Goal: Find specific page/section: Find specific page/section

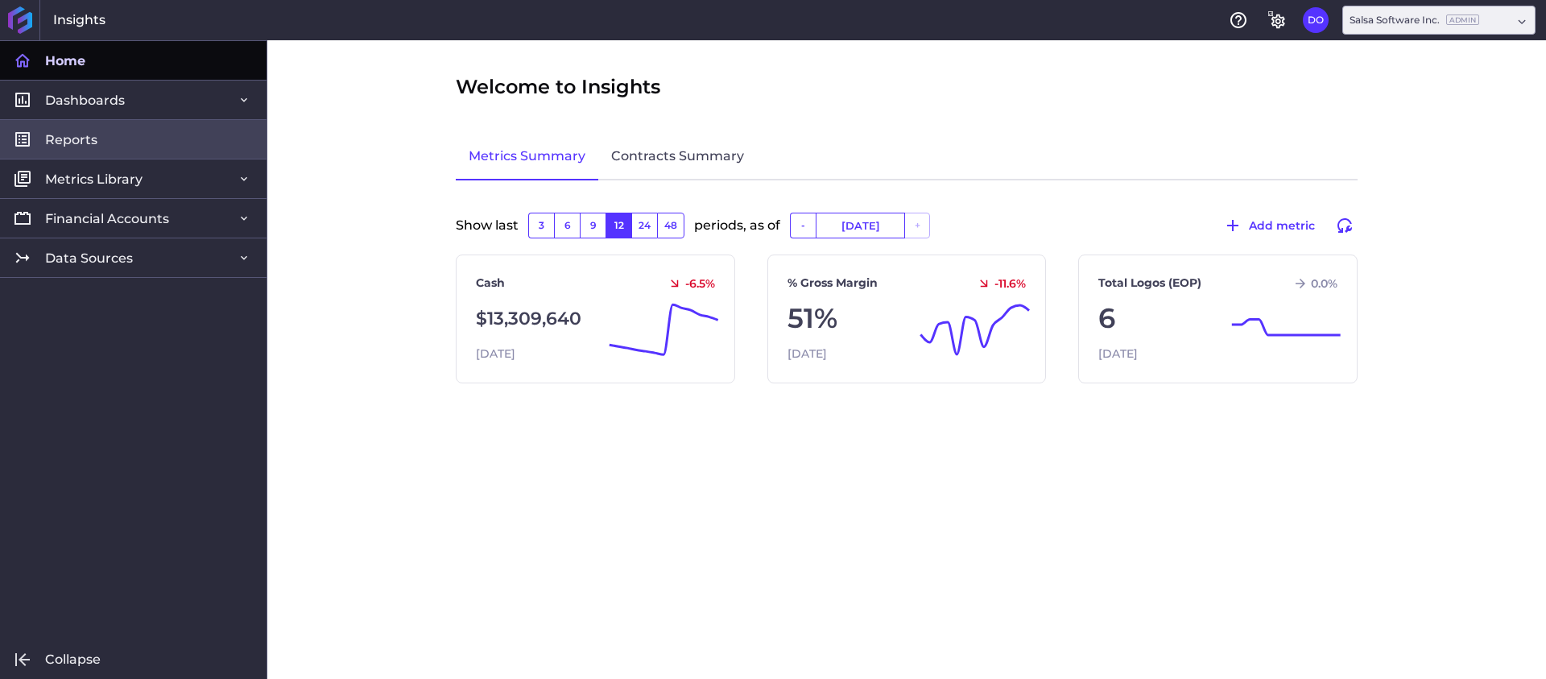
click at [118, 147] on link "Reports" at bounding box center [133, 138] width 267 height 39
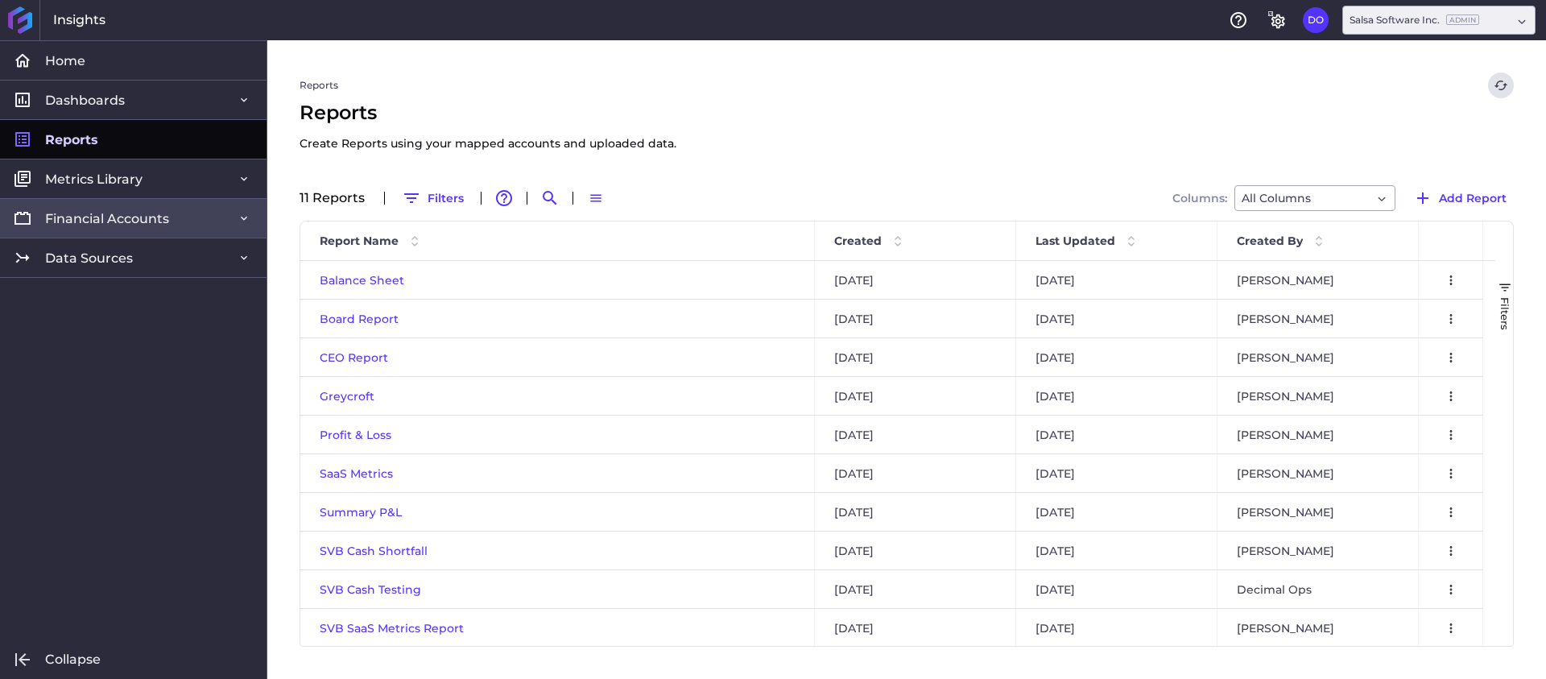
click at [121, 230] on link "Financial Accounts" at bounding box center [133, 217] width 267 height 39
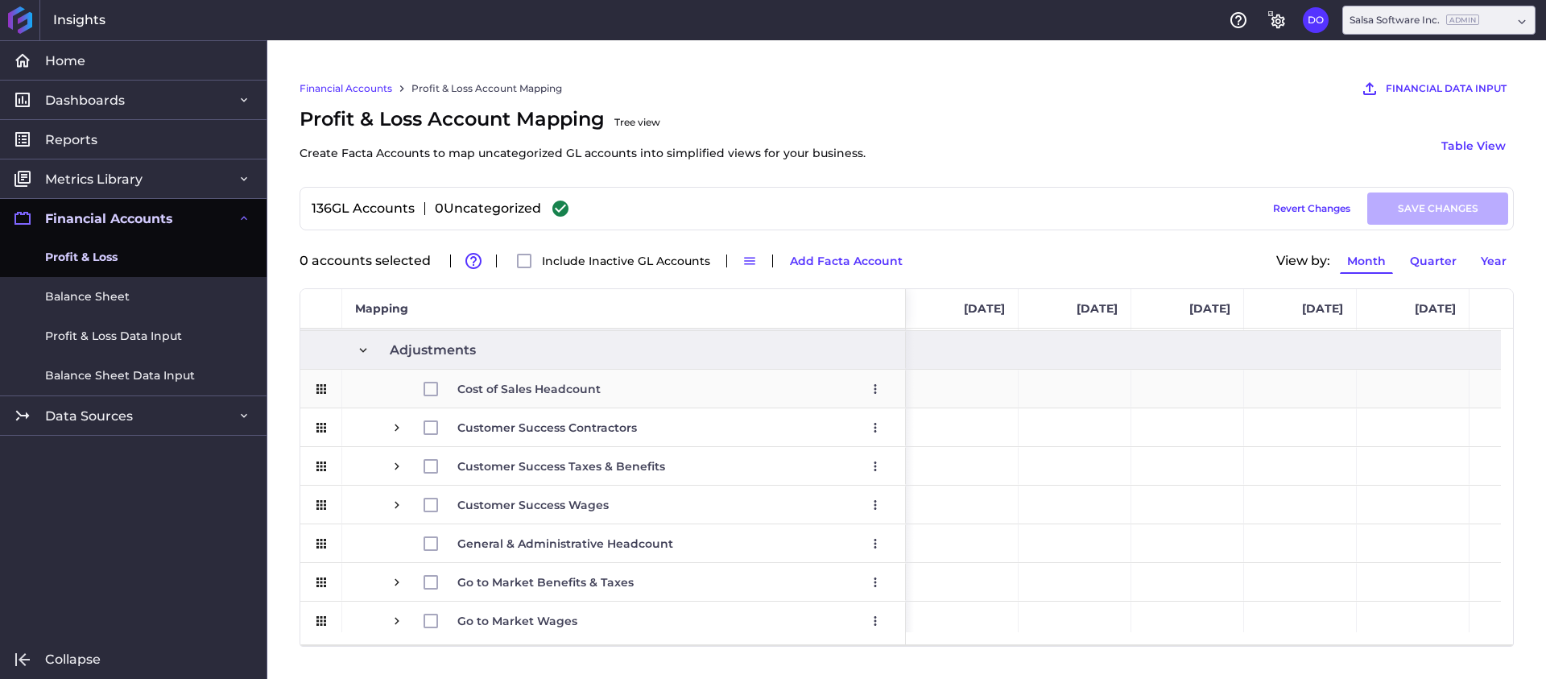
scroll to position [2275, 0]
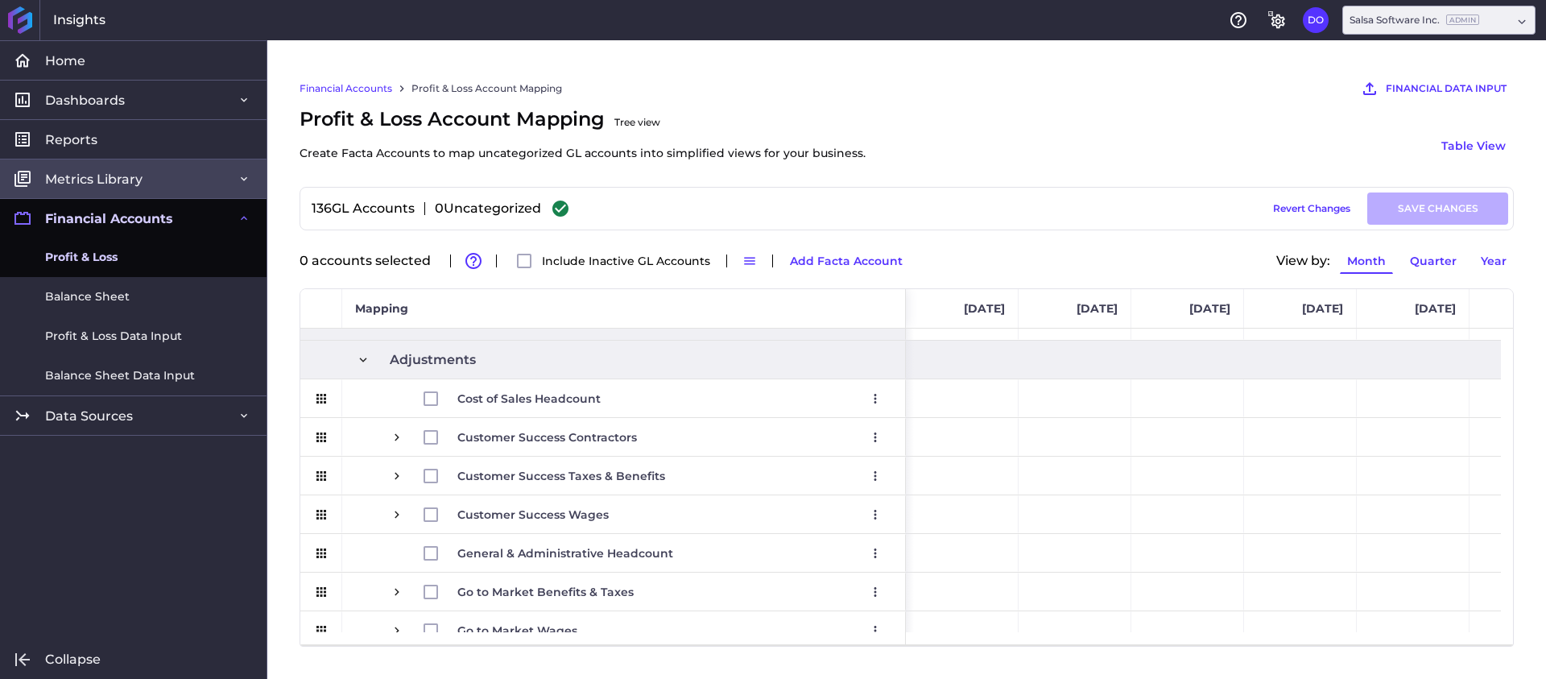
click at [89, 181] on span "Metrics Library" at bounding box center [93, 179] width 97 height 17
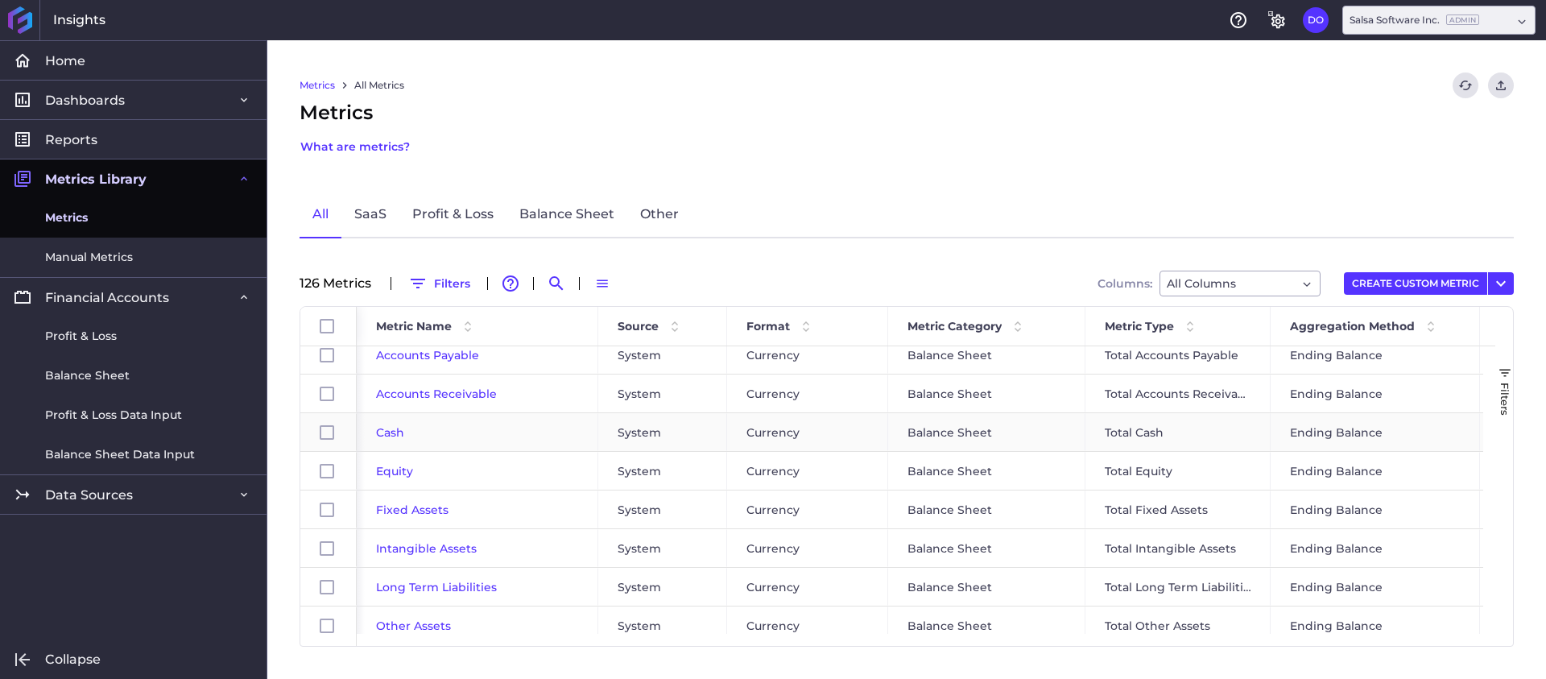
scroll to position [1406, 0]
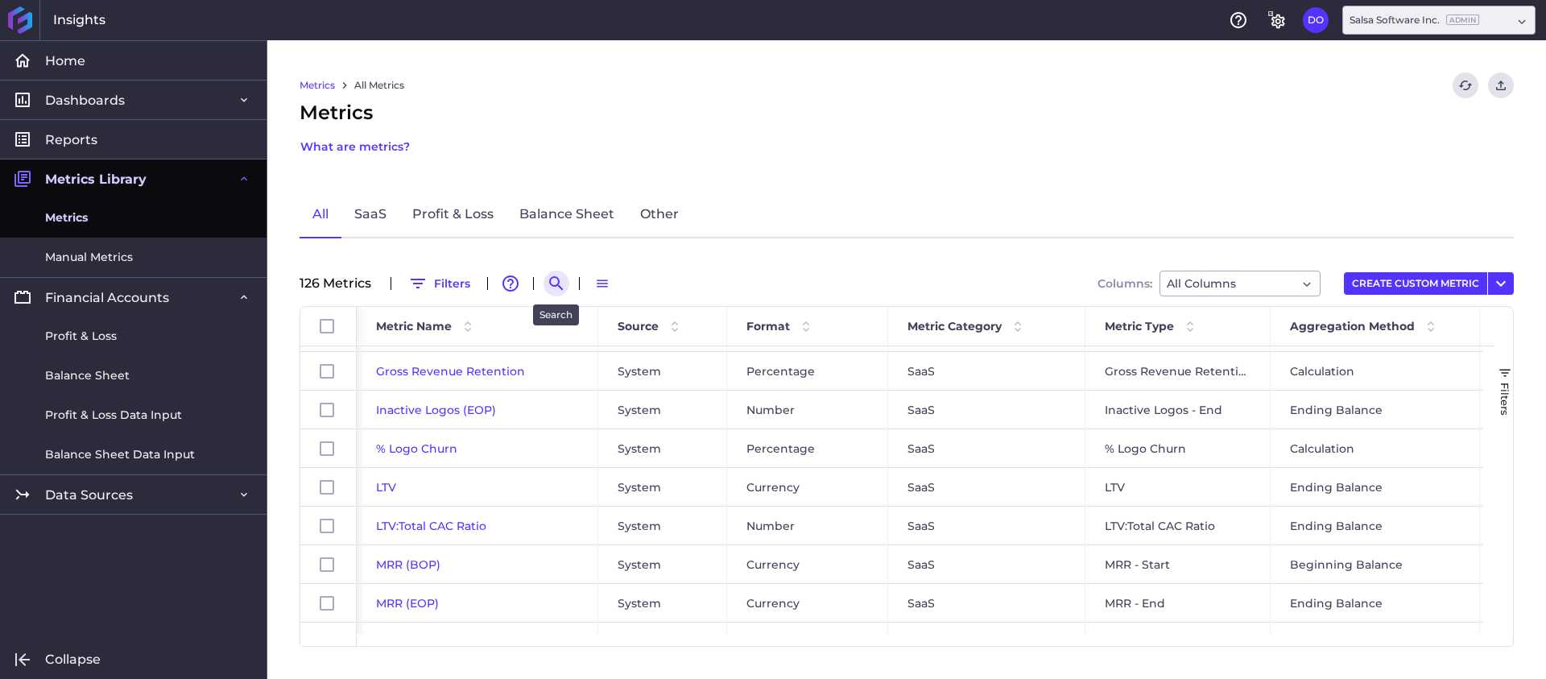
click at [551, 287] on icon "Search by" at bounding box center [556, 283] width 19 height 19
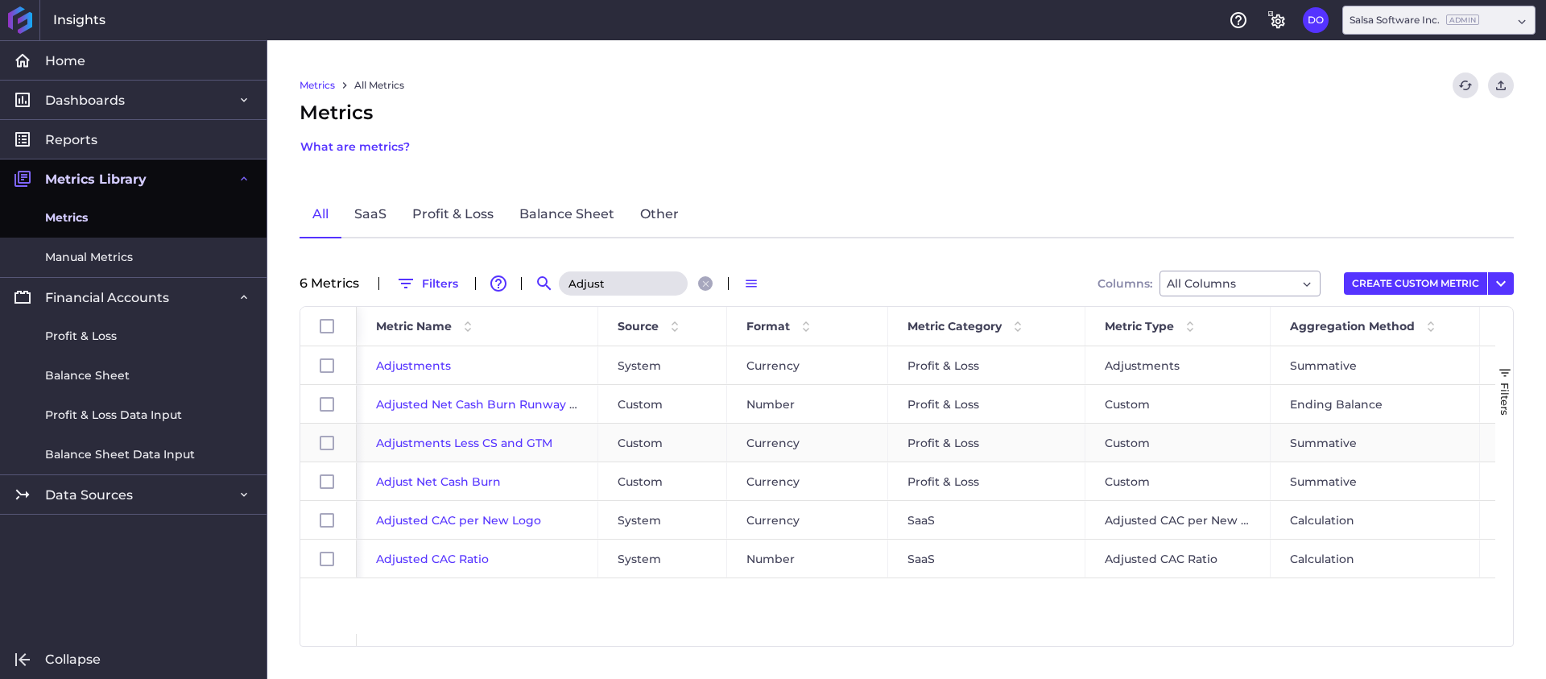
type input "Adjust"
click at [512, 445] on span "Adjustments Less CS and GTM" at bounding box center [464, 443] width 176 height 14
